Goal: Transaction & Acquisition: Download file/media

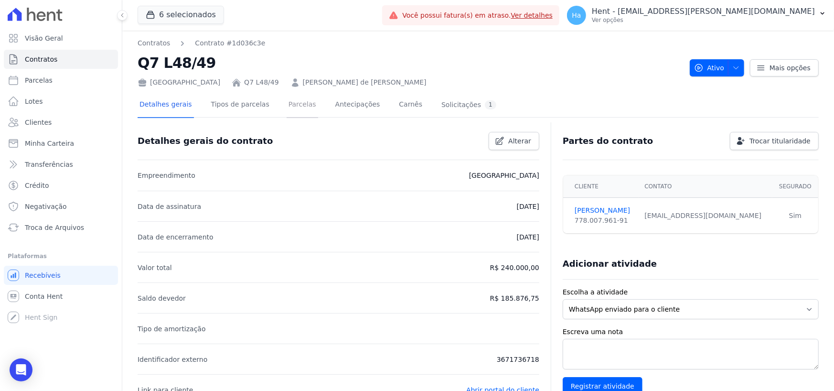
click at [287, 108] on link "Parcelas" at bounding box center [303, 105] width 32 height 25
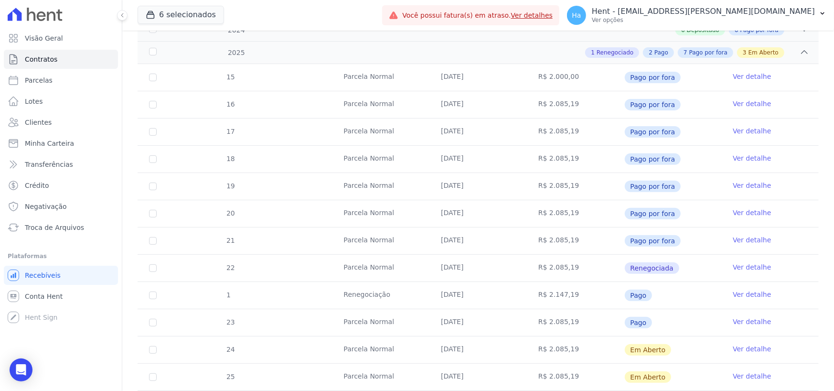
scroll to position [239, 0]
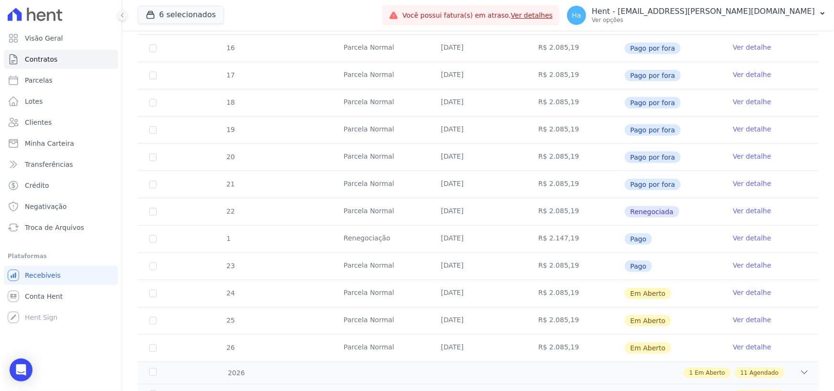
click at [741, 235] on link "Ver detalhe" at bounding box center [752, 238] width 38 height 10
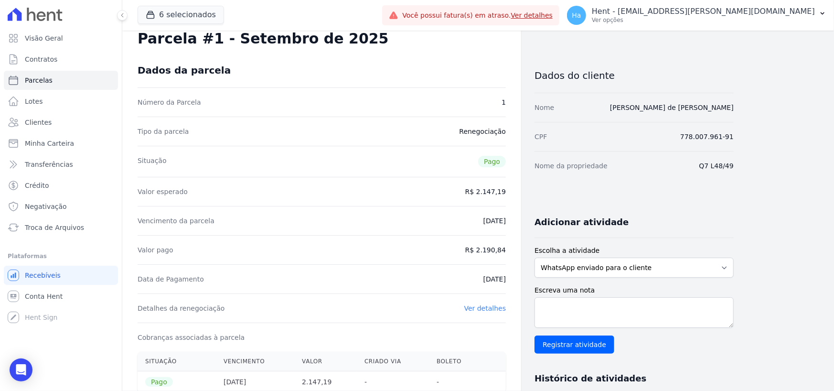
scroll to position [48, 0]
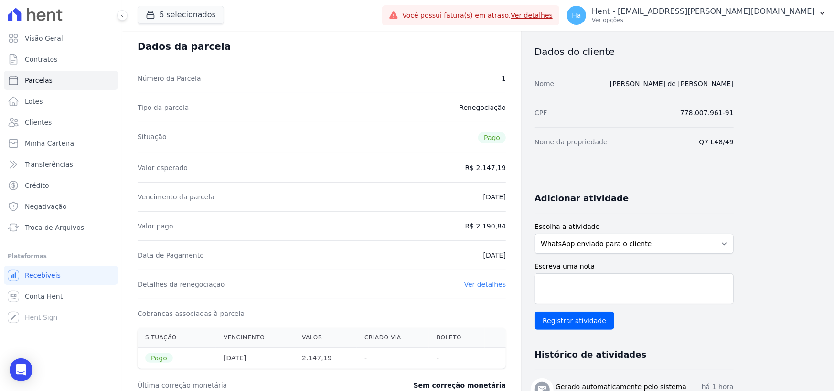
click at [487, 279] on div "Detalhes da renegociação Ver detalhes" at bounding box center [322, 283] width 368 height 29
click at [485, 284] on link "Ver detalhes" at bounding box center [485, 284] width 42 height 8
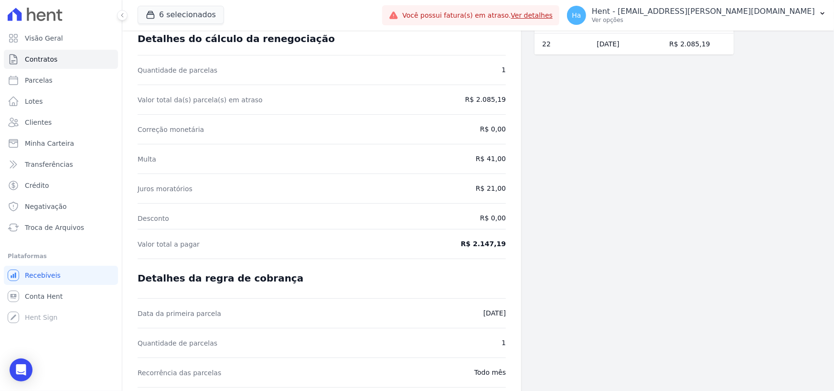
scroll to position [34, 0]
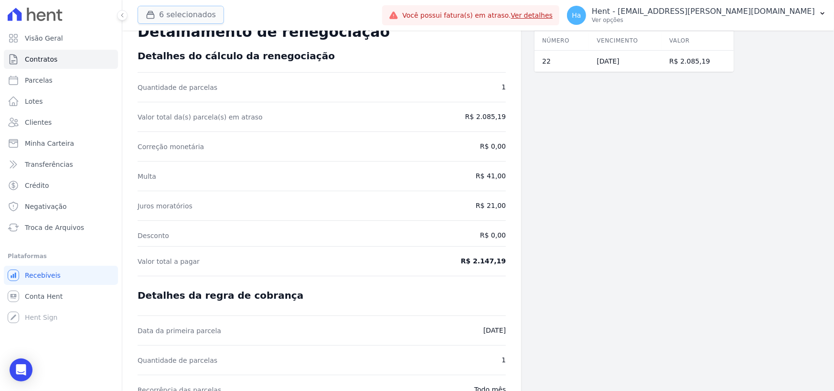
click at [167, 15] on button "6 selecionados" at bounding box center [181, 15] width 86 height 18
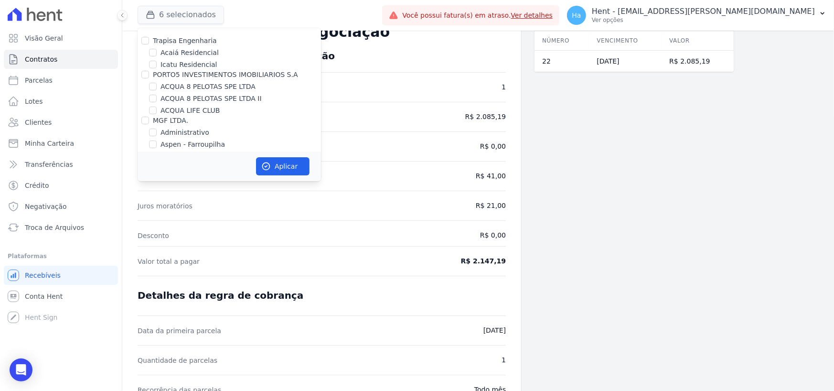
scroll to position [7203, 0]
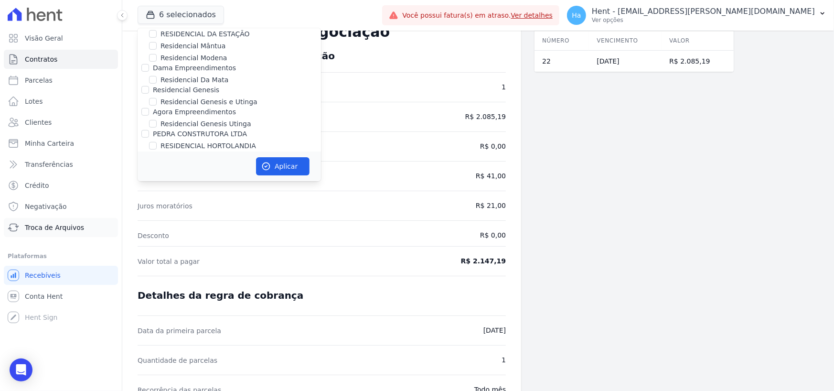
click at [62, 229] on span "Troca de Arquivos" at bounding box center [54, 228] width 59 height 10
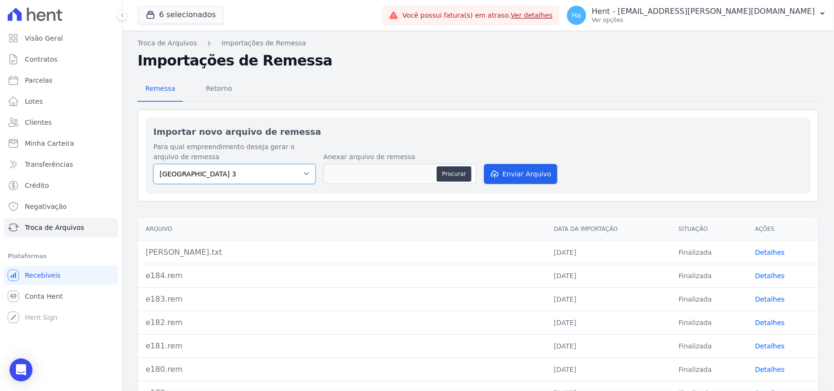
click at [300, 175] on select "[GEOGRAPHIC_DATA] 3 RESIDENCIAL RESERVA DO PARQUE EMPREENDIMENTO IMOBILIARIO LT…" at bounding box center [234, 174] width 162 height 20
drag, startPoint x: 193, startPoint y: 89, endPoint x: 204, endPoint y: 87, distance: 11.6
click at [194, 89] on nav "Remessa Retorno" at bounding box center [189, 89] width 102 height 25
click at [204, 87] on span "Retorno" at bounding box center [219, 88] width 38 height 19
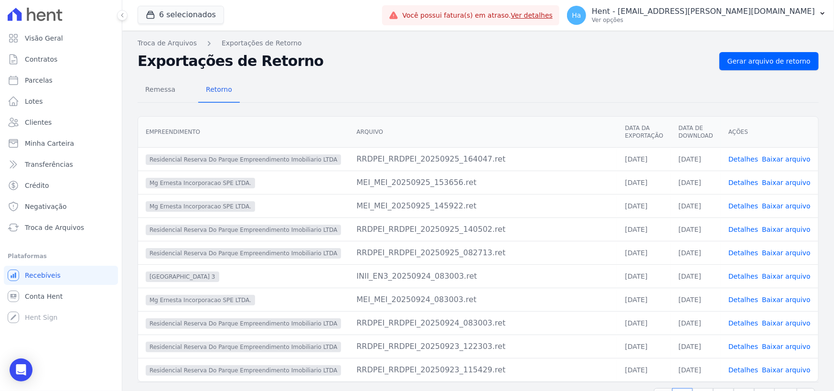
click at [743, 159] on link "Detalhes" at bounding box center [744, 159] width 30 height 8
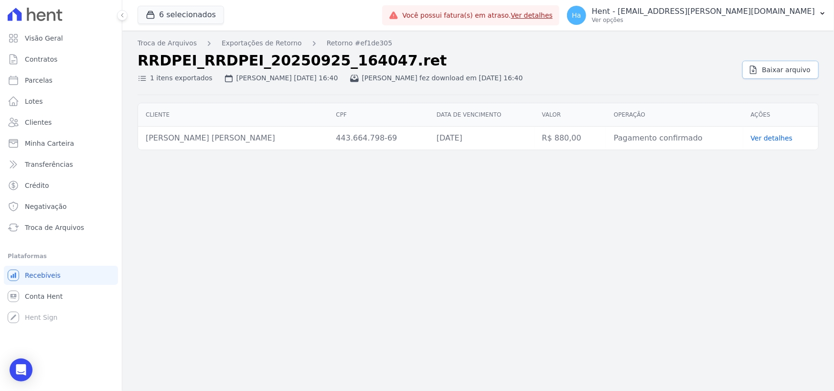
click at [772, 71] on span "Baixar arquivo" at bounding box center [786, 70] width 49 height 10
click at [263, 46] on link "Exportações de Retorno" at bounding box center [262, 43] width 80 height 10
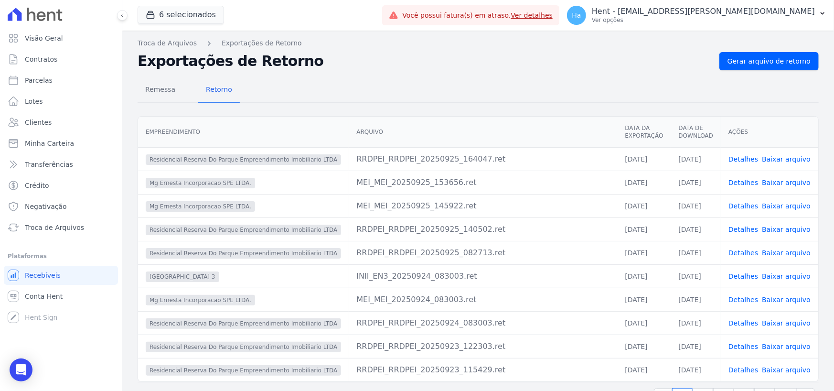
click at [740, 228] on link "Detalhes" at bounding box center [744, 229] width 30 height 8
